Goal: Contribute content: Contribute content

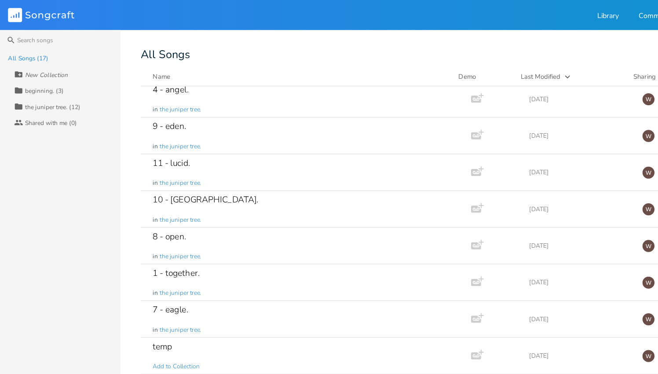
scroll to position [150, 0]
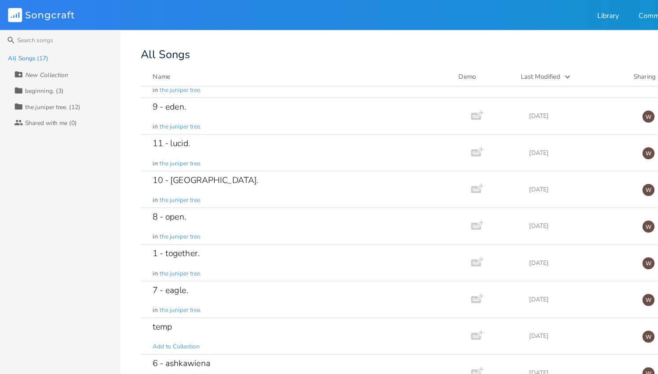
click at [265, 263] on div "7 - eagle. in the juniper tree." at bounding box center [266, 262] width 265 height 32
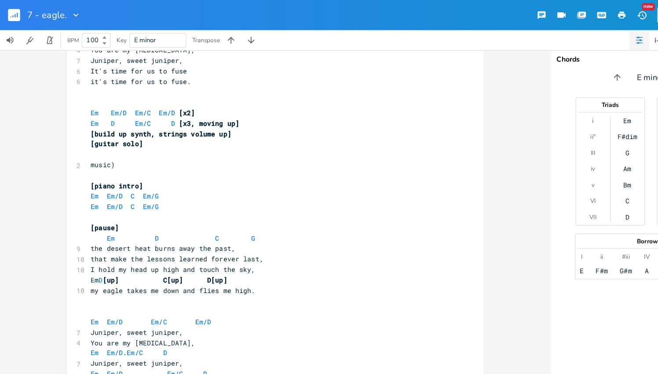
scroll to position [568, 0]
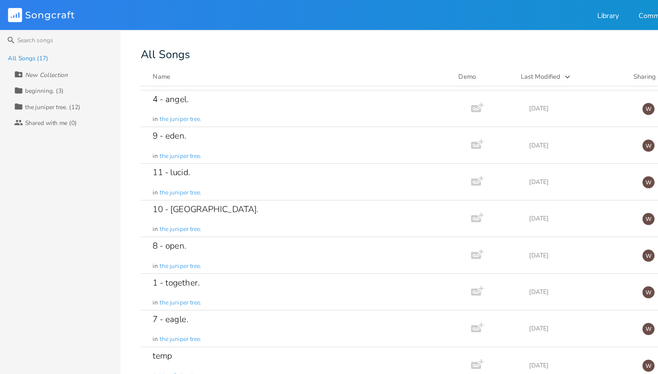
scroll to position [124, 0]
click at [268, 158] on div "11 - lucid. in the juniper tree." at bounding box center [266, 160] width 265 height 32
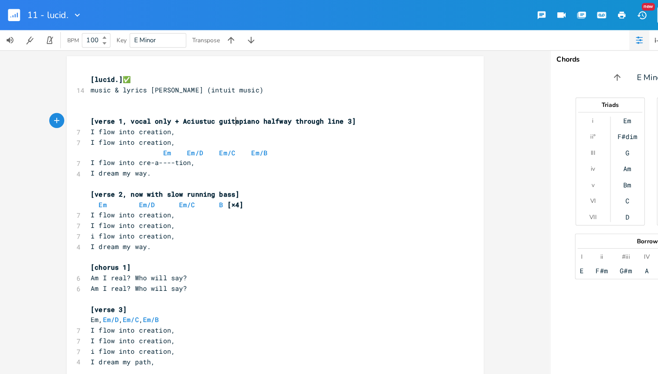
type textarea "Aciustuc guitar"
type textarea "lllll"
type textarea ": Vo"
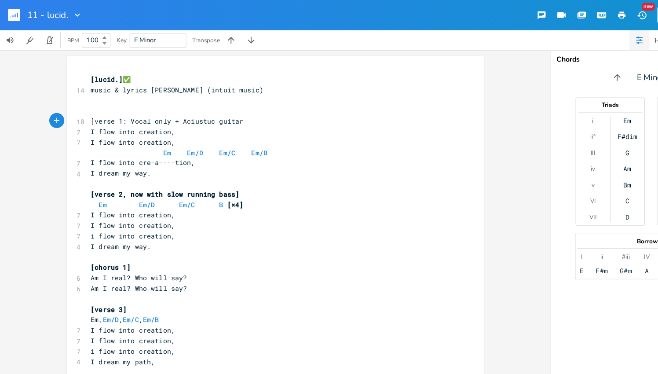
scroll to position [0, 0]
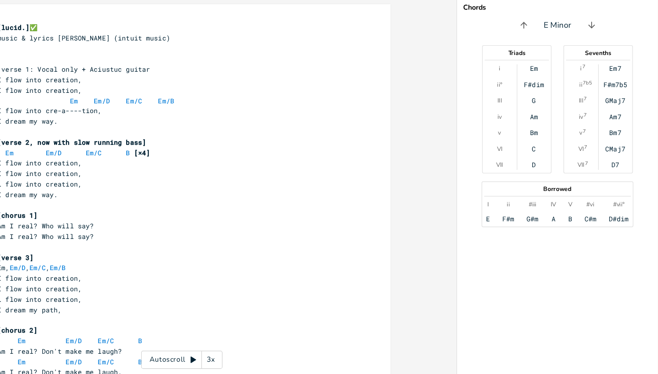
type textarea "]"
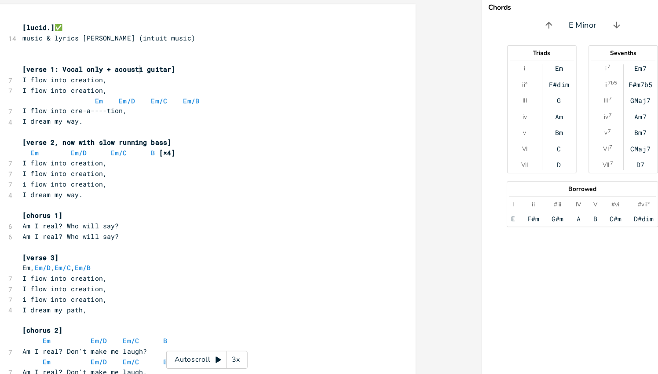
type textarea "acoustic"
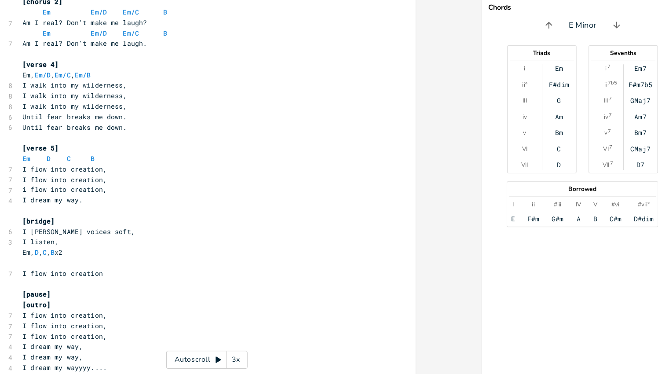
scroll to position [288, 0]
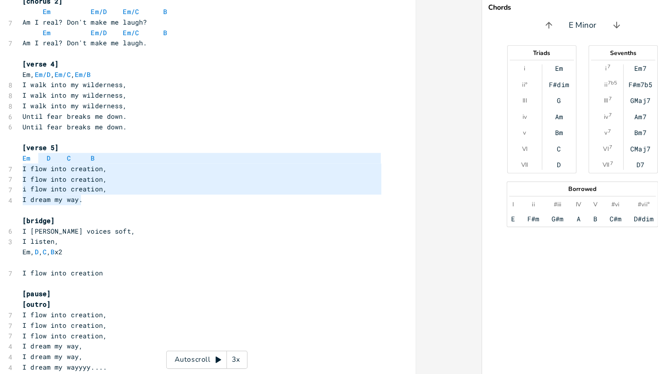
type textarea "[verse 5] Em D C B I flow into creation, I flow into creation, i flow into crea…"
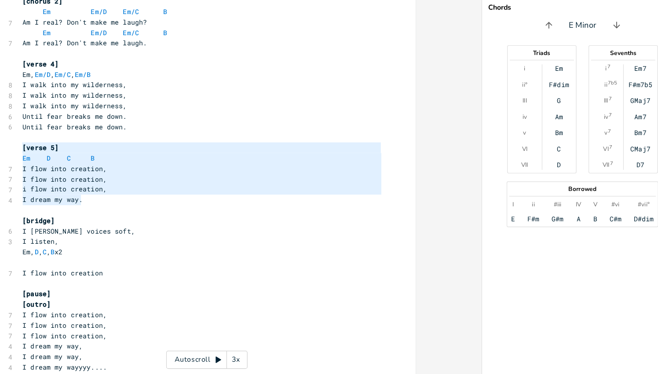
drag, startPoint x: 164, startPoint y: 222, endPoint x: 74, endPoint y: 173, distance: 102.7
click at [74, 173] on div "[verse 5] Em D C B I flow into creation, I flow into creation, i flow into crea…" at bounding box center [240, 81] width 365 height 641
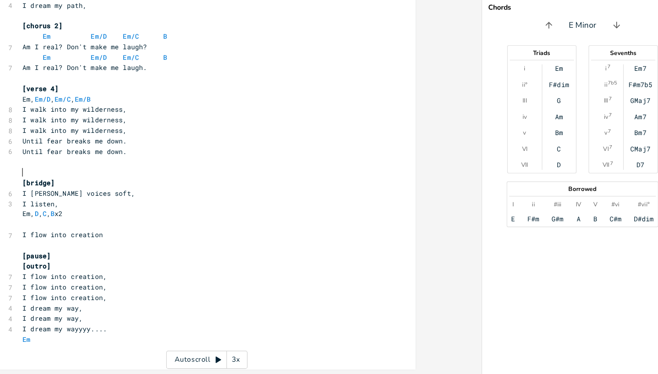
scroll to position [257, 0]
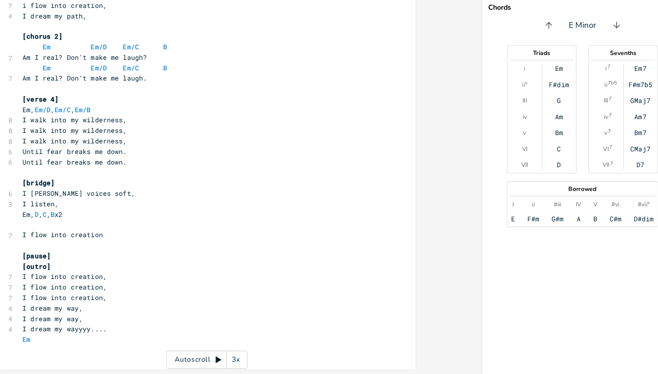
type textarea "[bridge]"
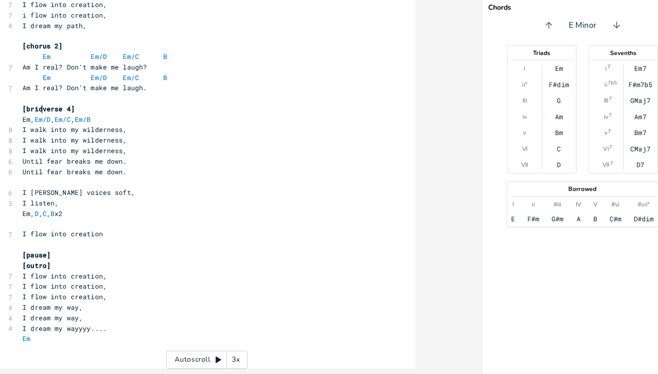
scroll to position [0, 16]
type textarea "verse 4"
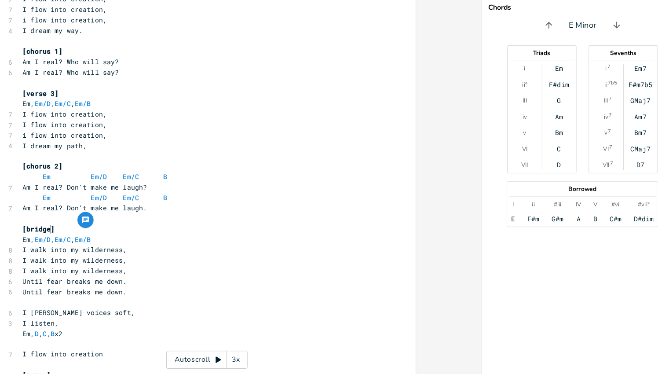
scroll to position [213, 0]
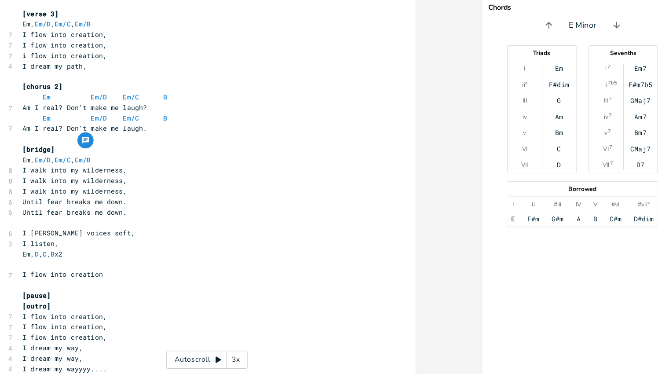
type textarea "verse 4"
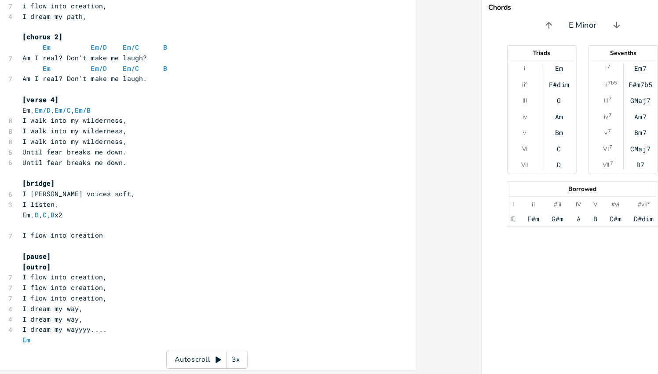
scroll to position [257, 0]
click at [113, 270] on pre "[pause]" at bounding box center [236, 269] width 317 height 9
type textarea "[pause]"
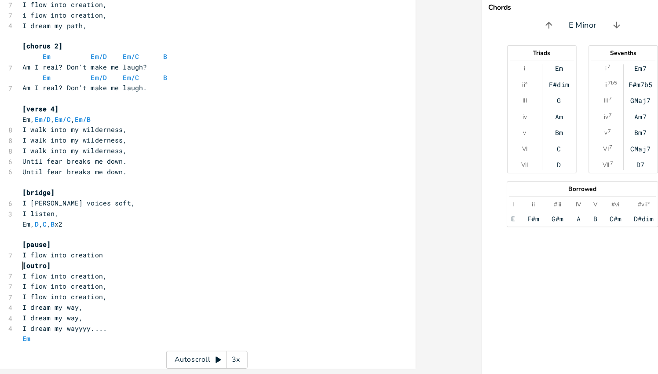
scroll to position [248, 0]
type textarea "[outro]"
type textarea "I flow into creation"
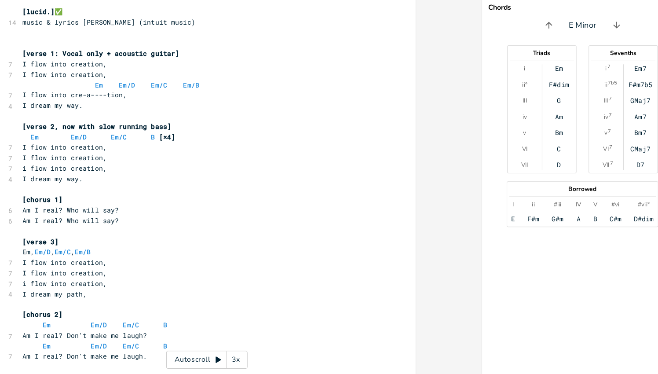
scroll to position [0, 0]
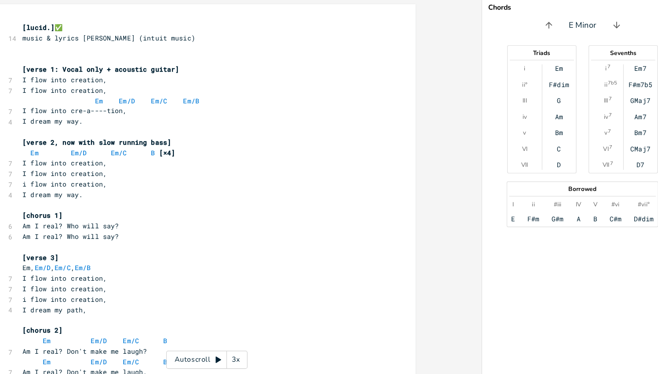
click at [117, 104] on span "[verse 1: Vocal only + acoustic guitar]" at bounding box center [148, 106] width 137 height 8
type textarea "o"
type textarea "v"
type textarea "from halfway"
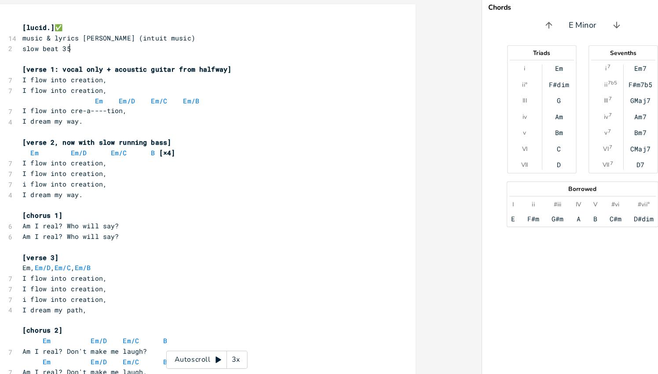
scroll to position [0, 33]
type textarea "slow beat 35 with lopts of freedom in vocal"
type textarea "t"
type textarea "["
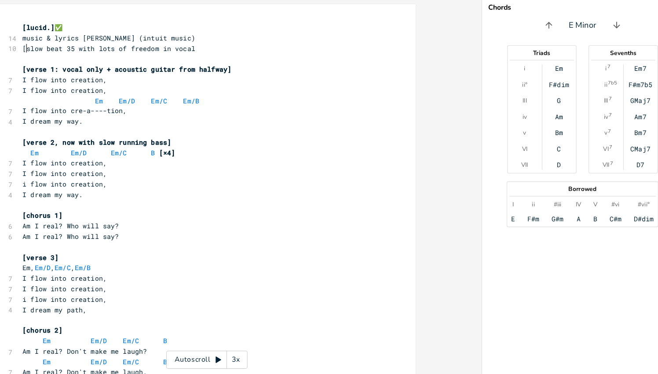
scroll to position [0, 1]
type textarea "]"
type textarea "["
type textarea "]"
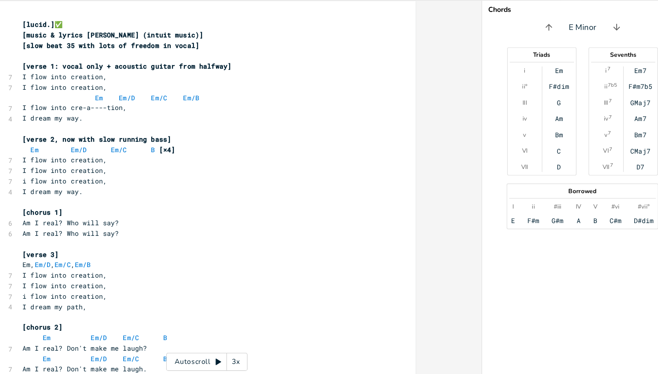
scroll to position [0, 0]
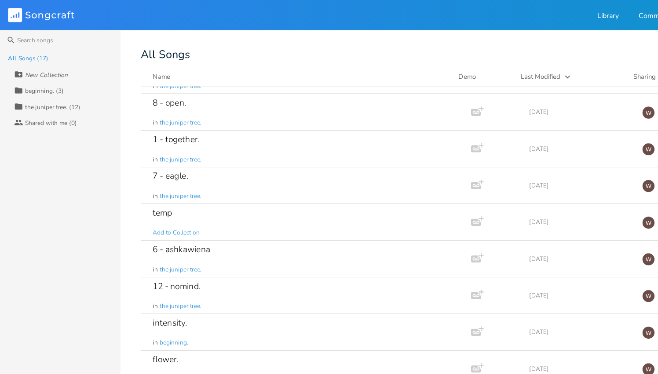
scroll to position [250, 0]
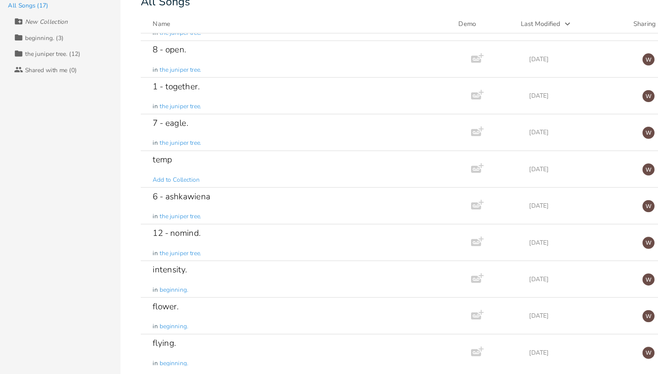
click at [252, 352] on div "flying. in beginning." at bounding box center [266, 355] width 265 height 32
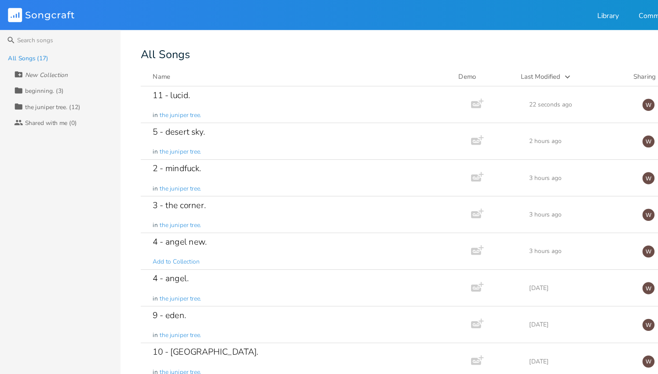
click at [240, 180] on div "3 - the corner. in the juniper tree." at bounding box center [266, 188] width 265 height 32
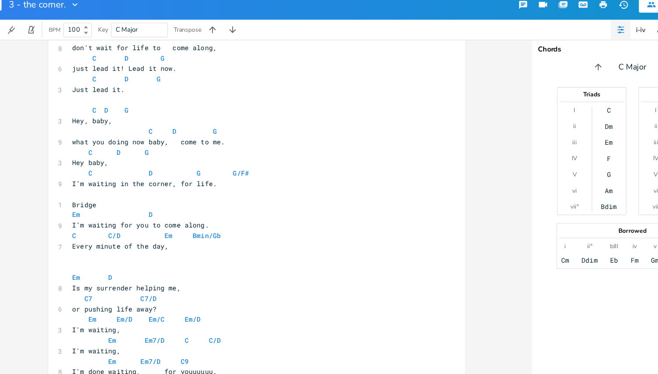
scroll to position [299, 0]
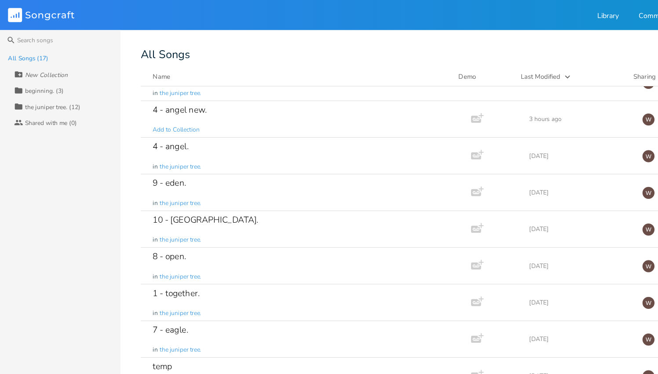
scroll to position [138, 0]
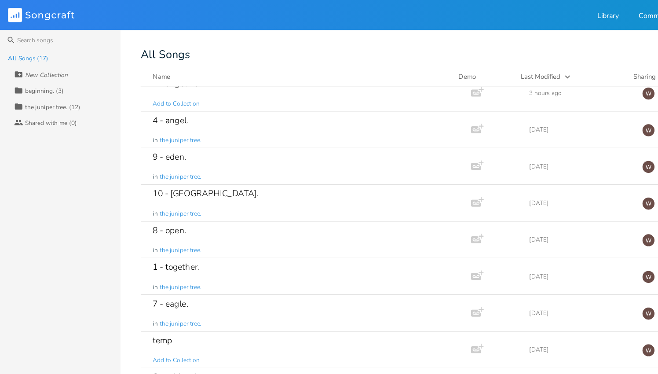
click at [231, 250] on div "1 - together. in the juniper tree." at bounding box center [266, 242] width 265 height 32
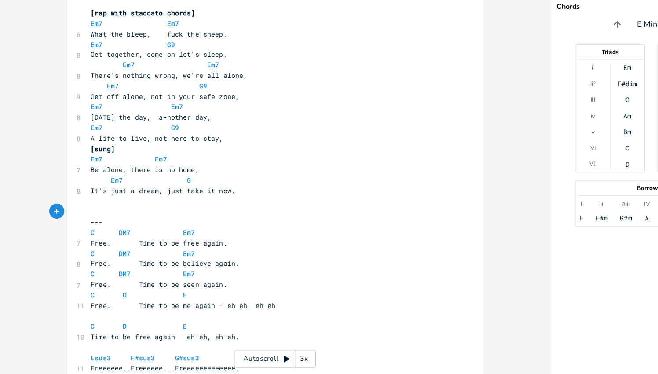
scroll to position [587, 0]
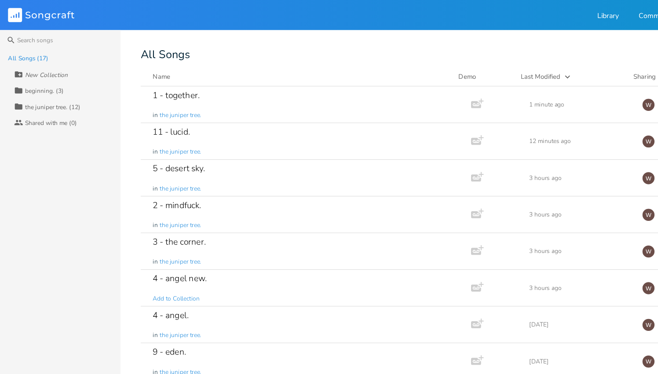
click at [269, 166] on div "5 - desert sky. in the juniper tree." at bounding box center [266, 156] width 265 height 32
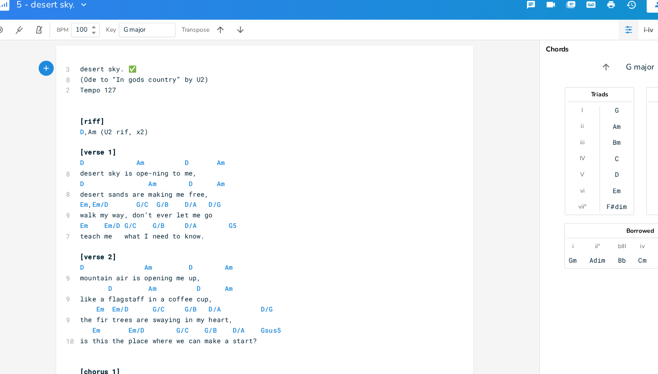
scroll to position [6, 0]
